Goal: Entertainment & Leisure: Consume media (video, audio)

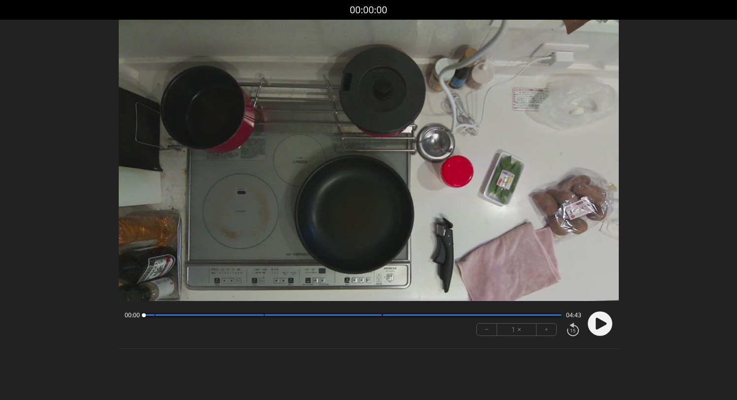
click at [357, 203] on video at bounding box center [369, 160] width 500 height 281
drag, startPoint x: 148, startPoint y: 316, endPoint x: 105, endPoint y: 318, distance: 42.9
click at [105, 318] on div "Discard Recording? You will not be able to recover this once discarded. Cancel …" at bounding box center [368, 185] width 737 height 371
click at [609, 336] on div at bounding box center [598, 324] width 30 height 34
click at [601, 330] on circle at bounding box center [600, 323] width 25 height 25
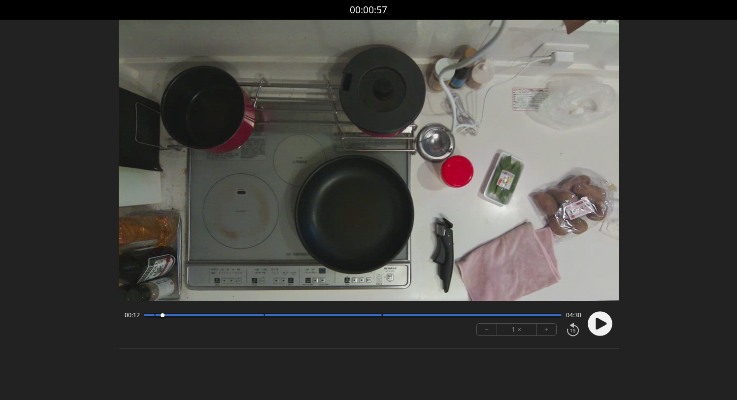
click at [607, 321] on circle at bounding box center [600, 323] width 25 height 25
click at [254, 316] on div at bounding box center [353, 315] width 418 height 5
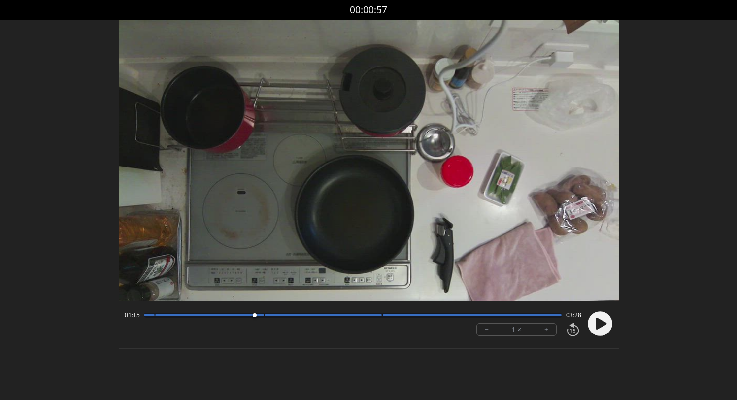
click at [615, 324] on div "01:15 03:28 − 1 × +" at bounding box center [369, 324] width 500 height 35
click at [602, 324] on icon at bounding box center [601, 324] width 11 height 12
click at [604, 328] on icon at bounding box center [602, 323] width 2 height 10
click at [379, 316] on div at bounding box center [353, 315] width 418 height 5
click at [369, 317] on div at bounding box center [353, 315] width 418 height 5
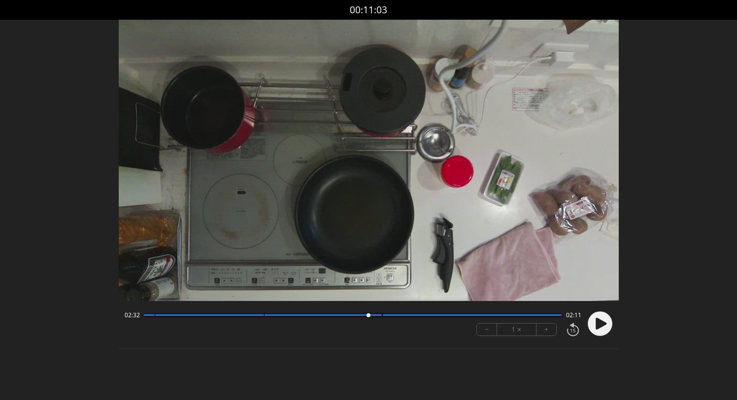
click at [596, 327] on icon at bounding box center [601, 324] width 11 height 12
click at [605, 324] on circle at bounding box center [600, 323] width 25 height 25
